Goal: Task Accomplishment & Management: Use online tool/utility

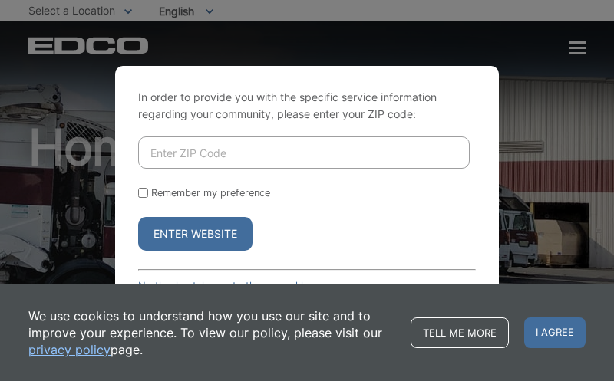
click at [222, 229] on button "Enter Website" at bounding box center [195, 234] width 114 height 34
click at [229, 153] on input "Enter ZIP Code" at bounding box center [304, 153] width 332 height 32
type input "92067"
click at [216, 225] on button "Enter Website" at bounding box center [195, 234] width 114 height 34
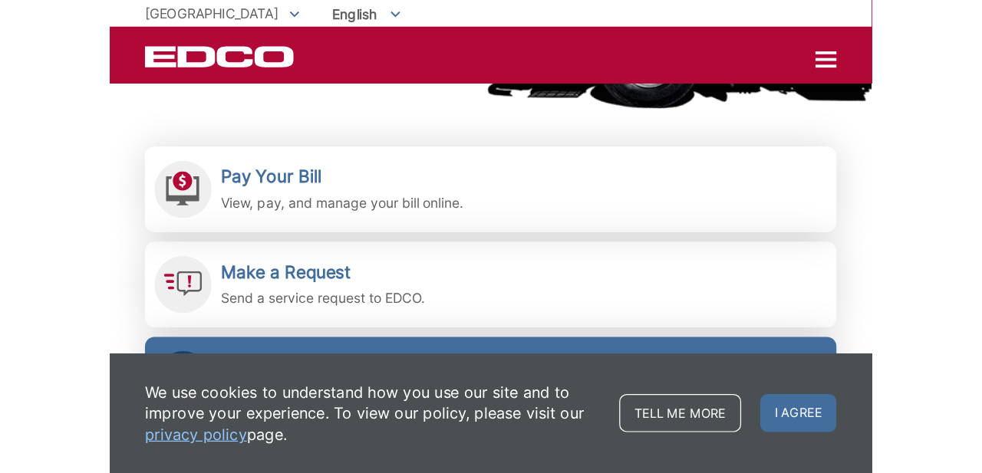
scroll to position [297, 0]
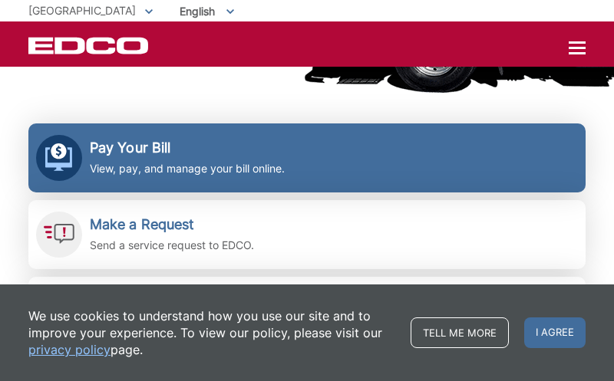
click at [115, 149] on h2 "Pay Your Bill" at bounding box center [187, 148] width 195 height 17
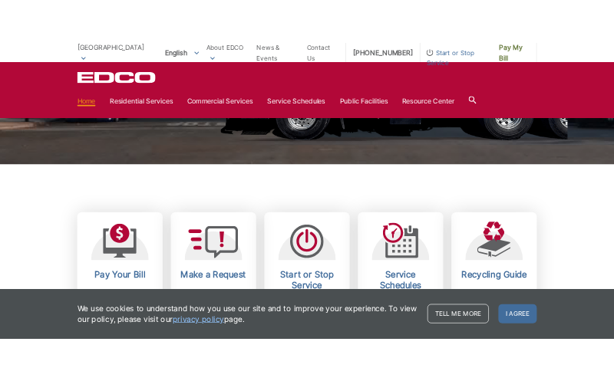
scroll to position [298, 0]
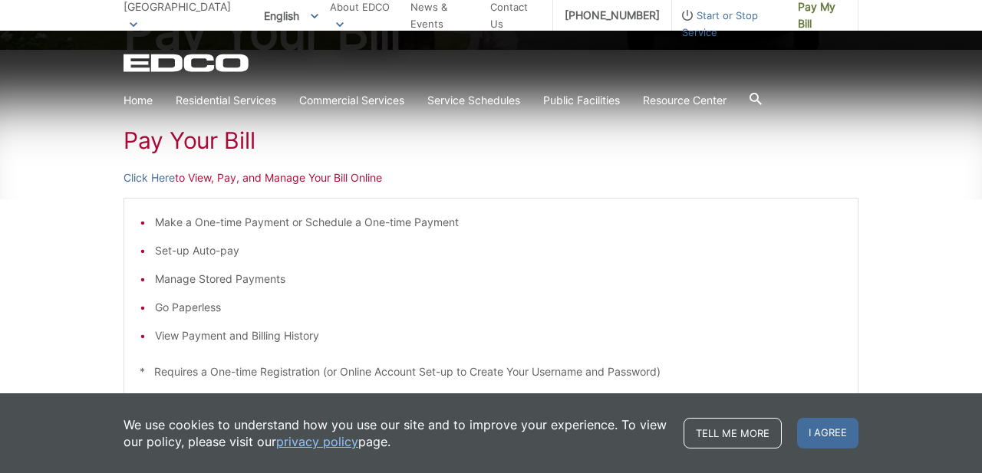
scroll to position [220, 0]
click at [141, 173] on link "Click Here" at bounding box center [149, 176] width 51 height 17
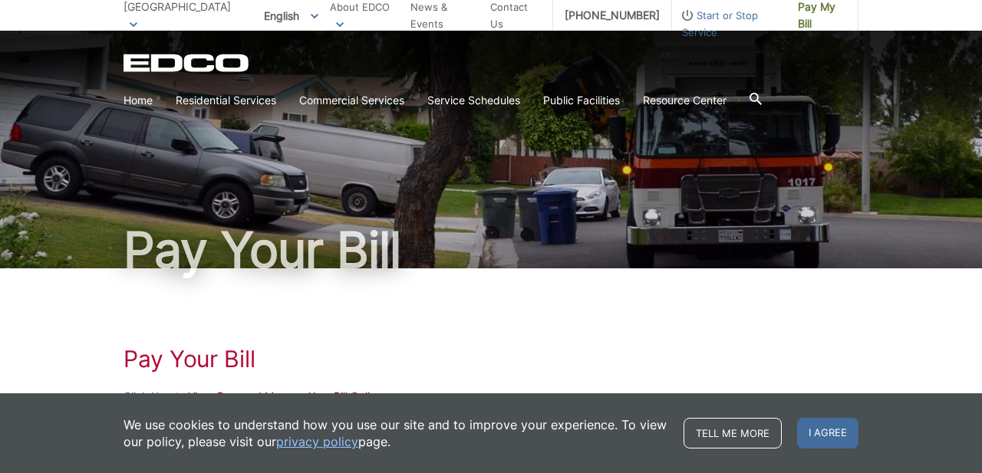
scroll to position [0, 0]
